Goal: Information Seeking & Learning: Learn about a topic

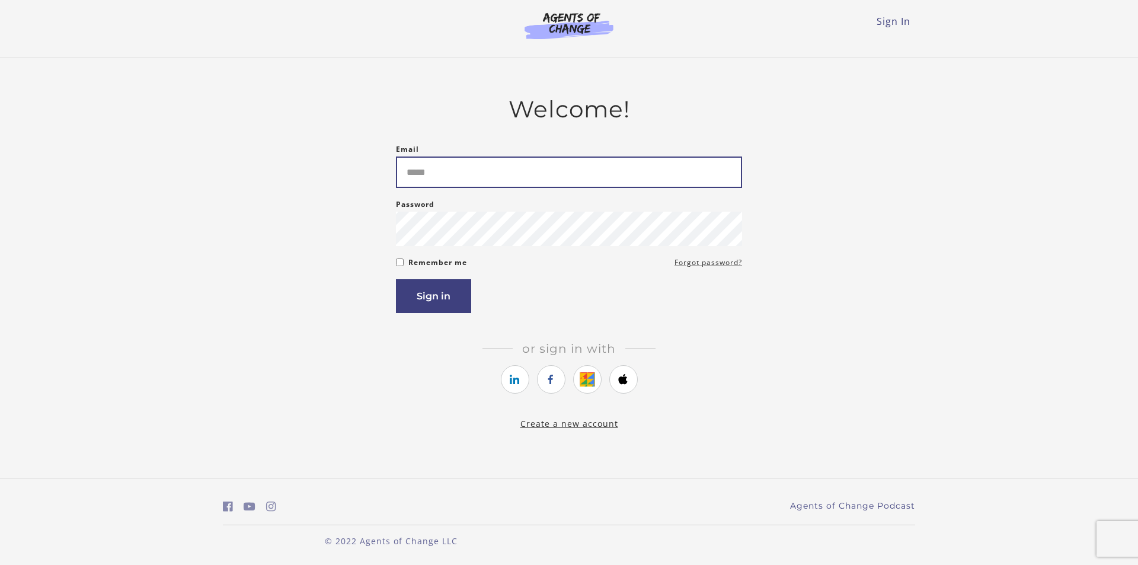
click at [600, 163] on input "Email" at bounding box center [569, 171] width 346 height 31
click at [596, 173] on input "Email" at bounding box center [569, 171] width 346 height 31
type input "**********"
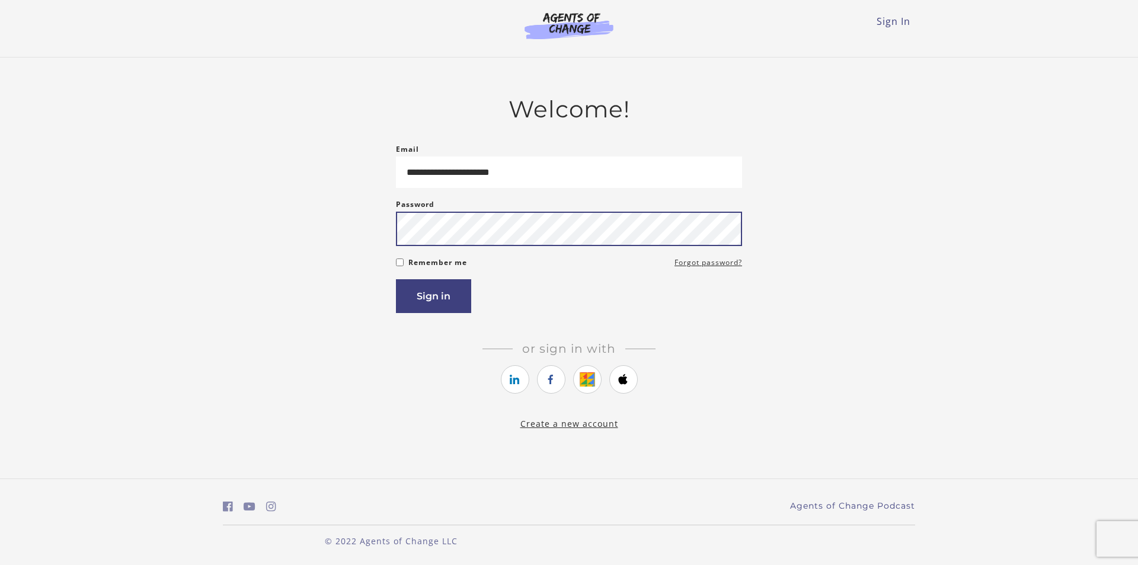
click at [396, 279] on button "Sign in" at bounding box center [433, 296] width 75 height 34
click at [432, 297] on button "Sign in" at bounding box center [433, 296] width 75 height 34
click at [433, 300] on button "Sign in" at bounding box center [433, 296] width 75 height 34
click at [441, 305] on button "Sign in" at bounding box center [433, 296] width 75 height 34
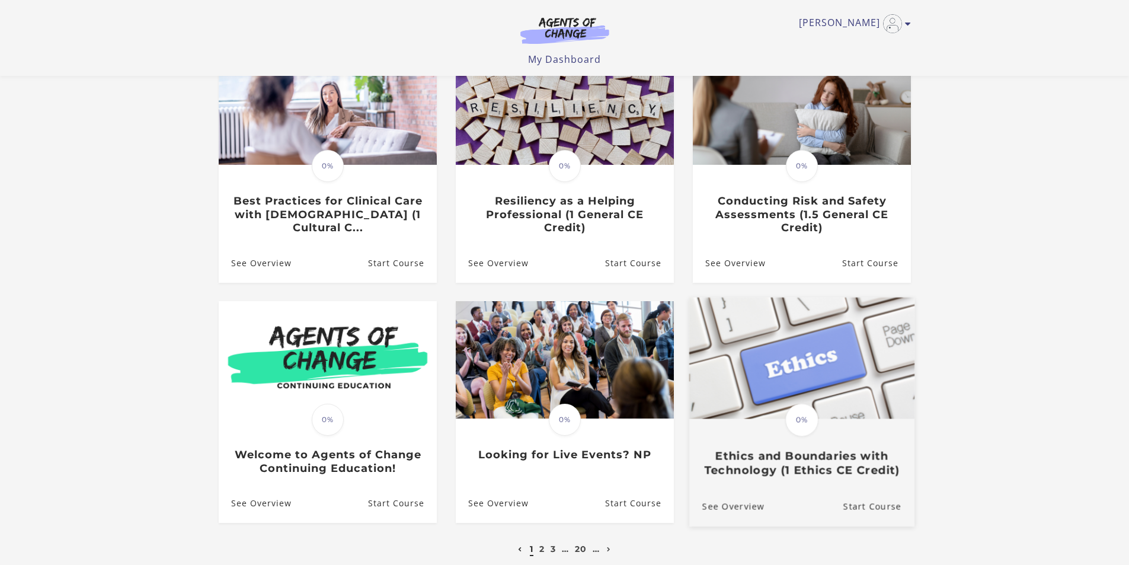
scroll to position [255, 0]
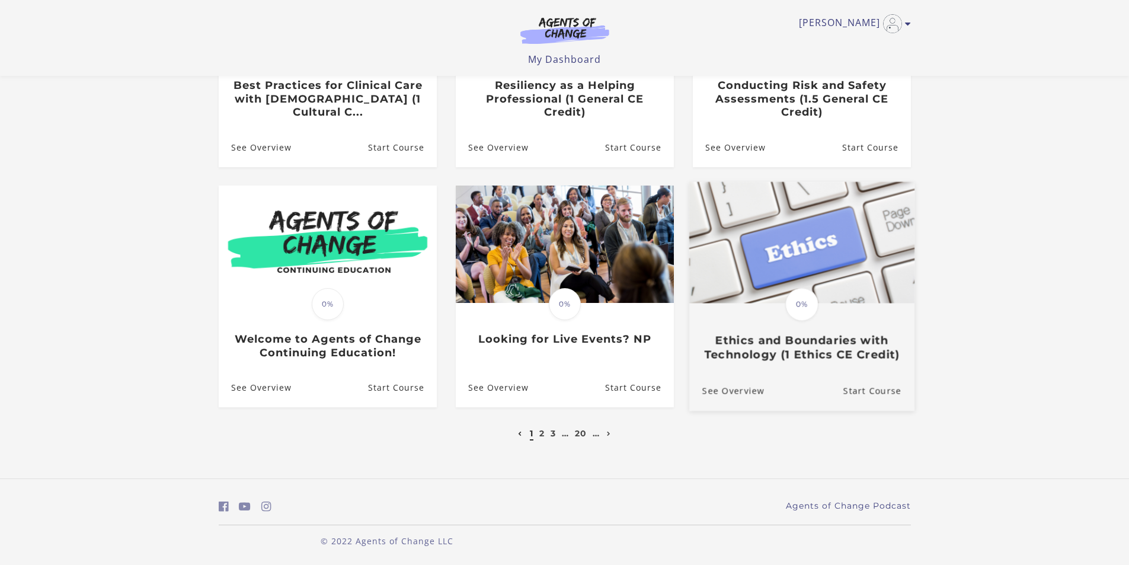
click at [828, 336] on h3 "Ethics and Boundaries with Technology (1 Ethics CE Credit)" at bounding box center [801, 347] width 199 height 27
click at [810, 270] on img at bounding box center [801, 243] width 225 height 122
click at [889, 391] on link "Start Course" at bounding box center [878, 391] width 71 height 40
click at [864, 235] on img at bounding box center [801, 243] width 225 height 122
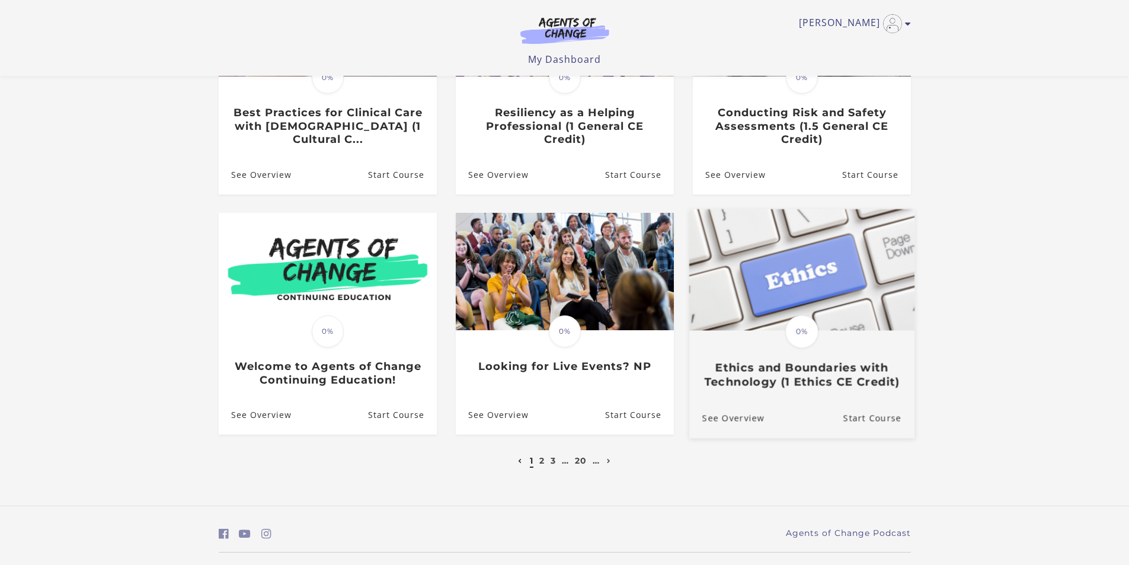
scroll to position [196, 0]
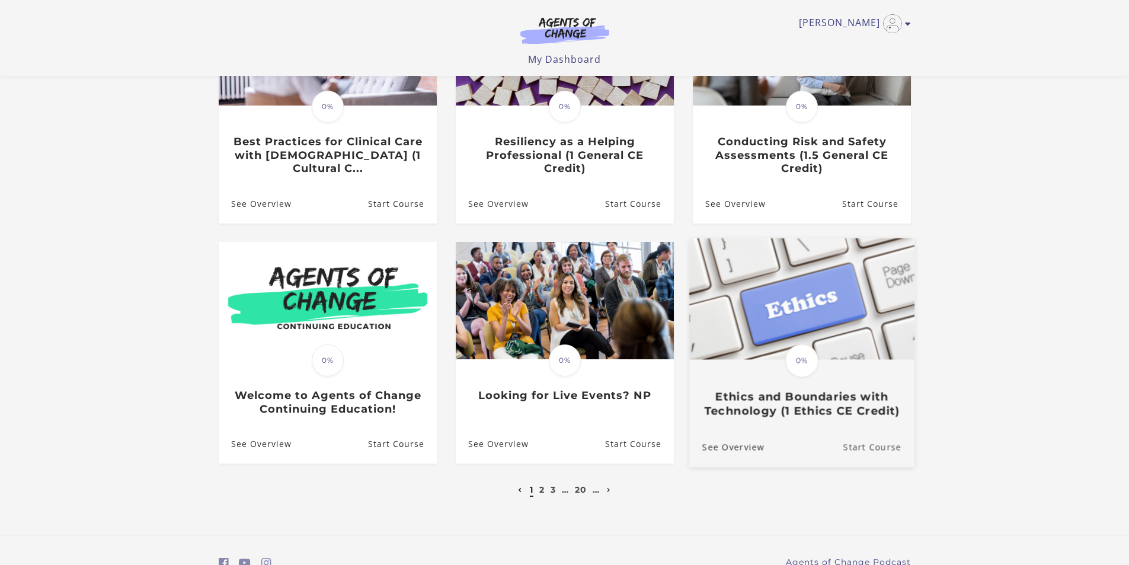
click at [879, 453] on link "Start Course" at bounding box center [878, 447] width 71 height 40
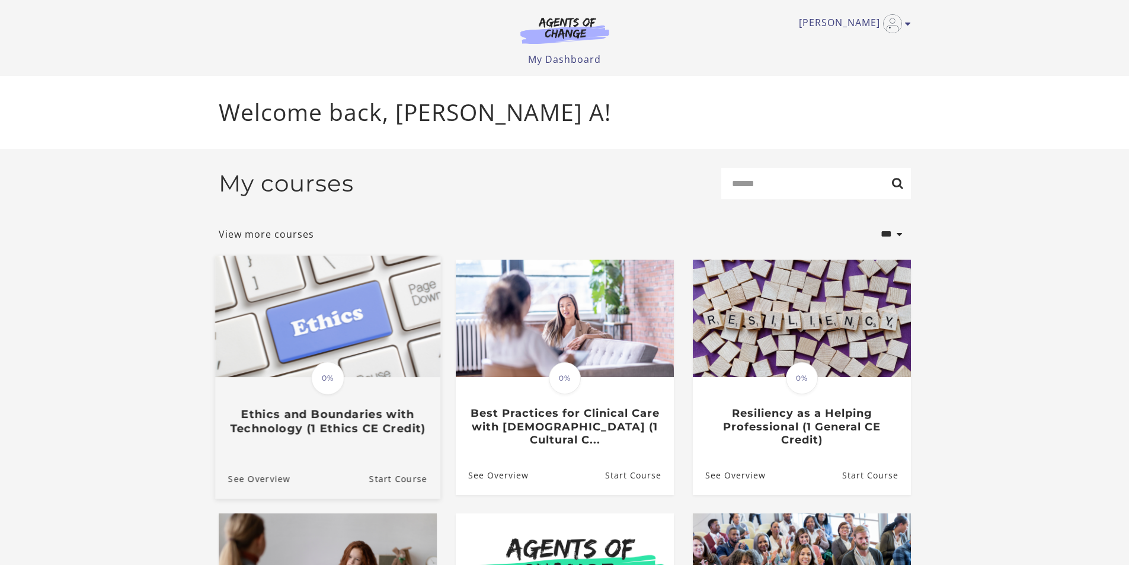
click at [357, 330] on img at bounding box center [327, 316] width 225 height 122
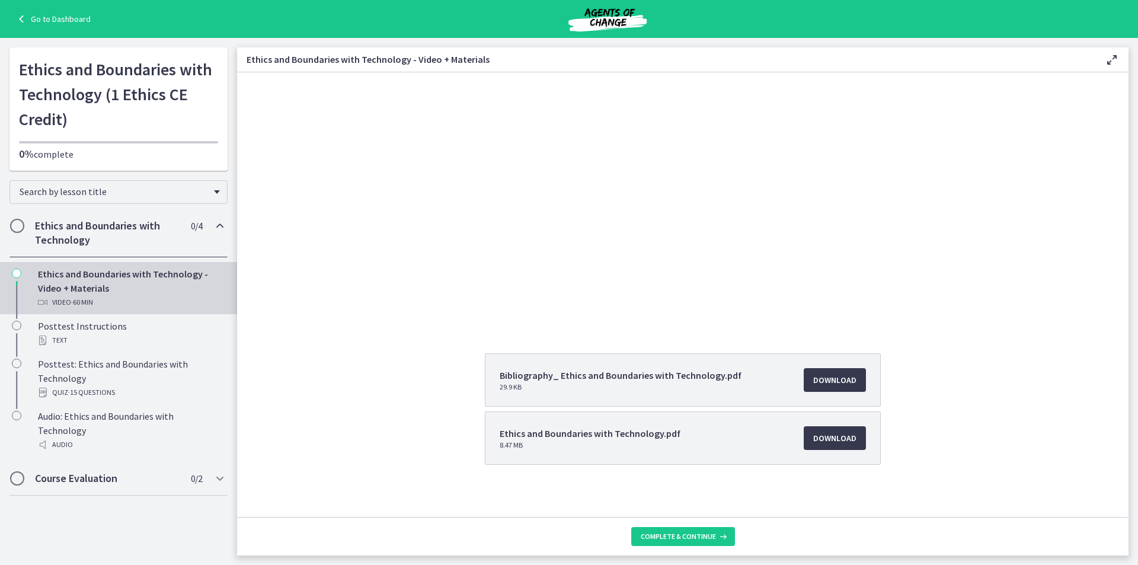
scroll to position [104, 0]
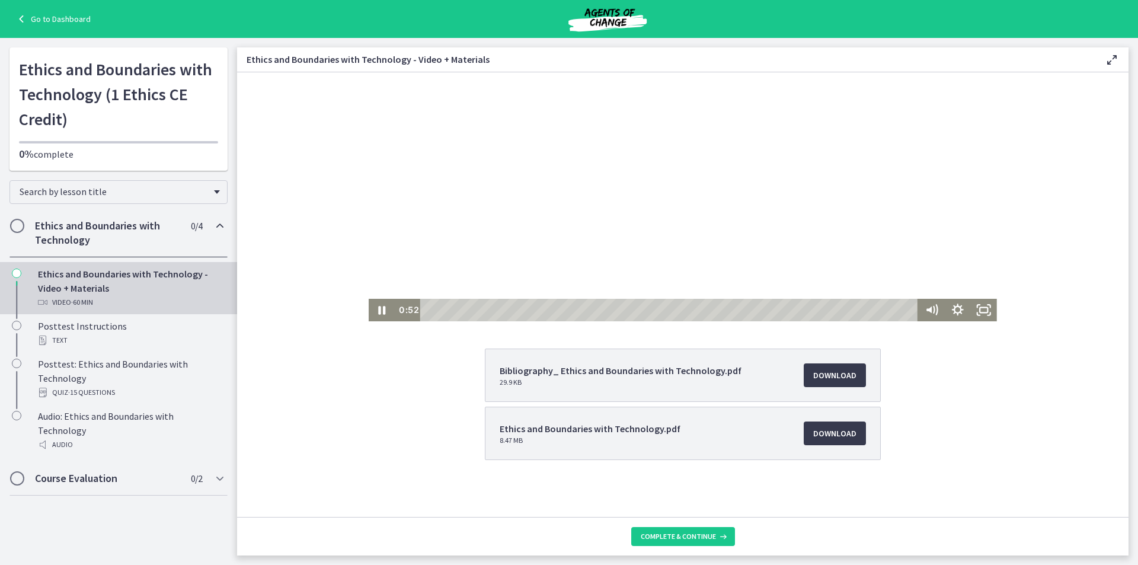
click at [475, 297] on div at bounding box center [683, 144] width 628 height 353
drag, startPoint x: 432, startPoint y: 308, endPoint x: 345, endPoint y: 306, distance: 86.6
click at [405, 311] on div "0:00 0:00" at bounding box center [656, 310] width 523 height 23
